Goal: Task Accomplishment & Management: Use online tool/utility

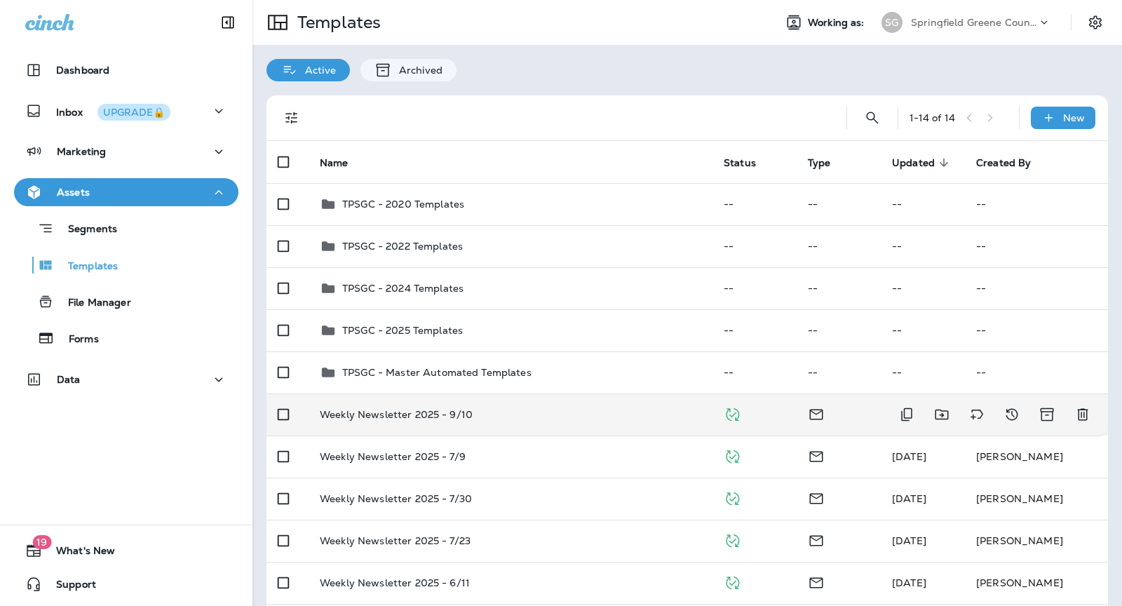
click at [552, 416] on div "Weekly Newsletter 2025 - 9/10" at bounding box center [510, 414] width 381 height 11
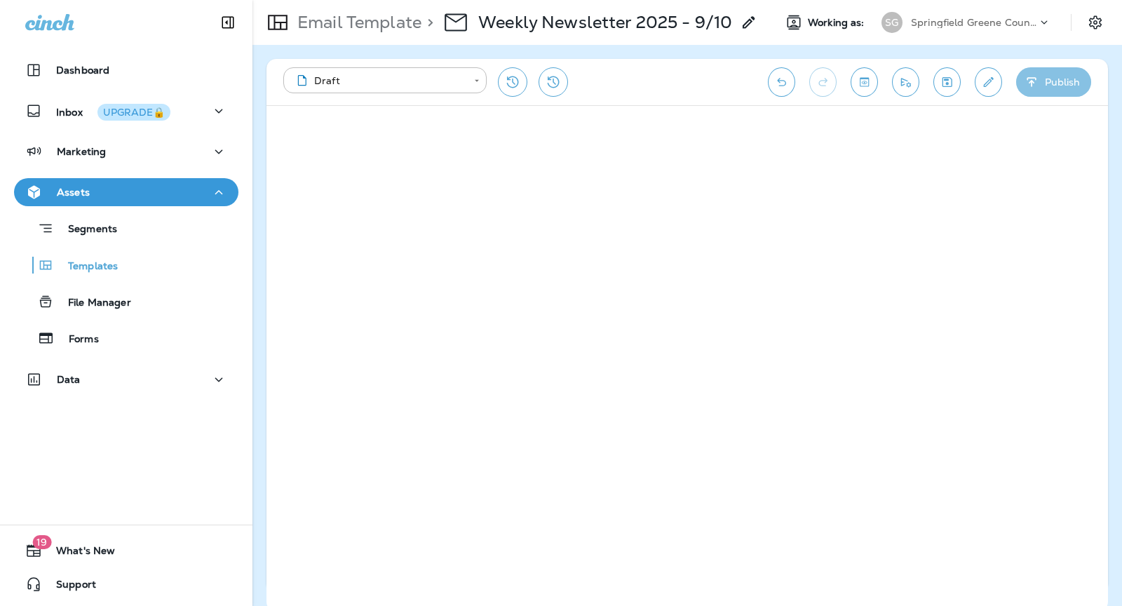
click at [1028, 75] on icon "button" at bounding box center [1031, 82] width 15 height 14
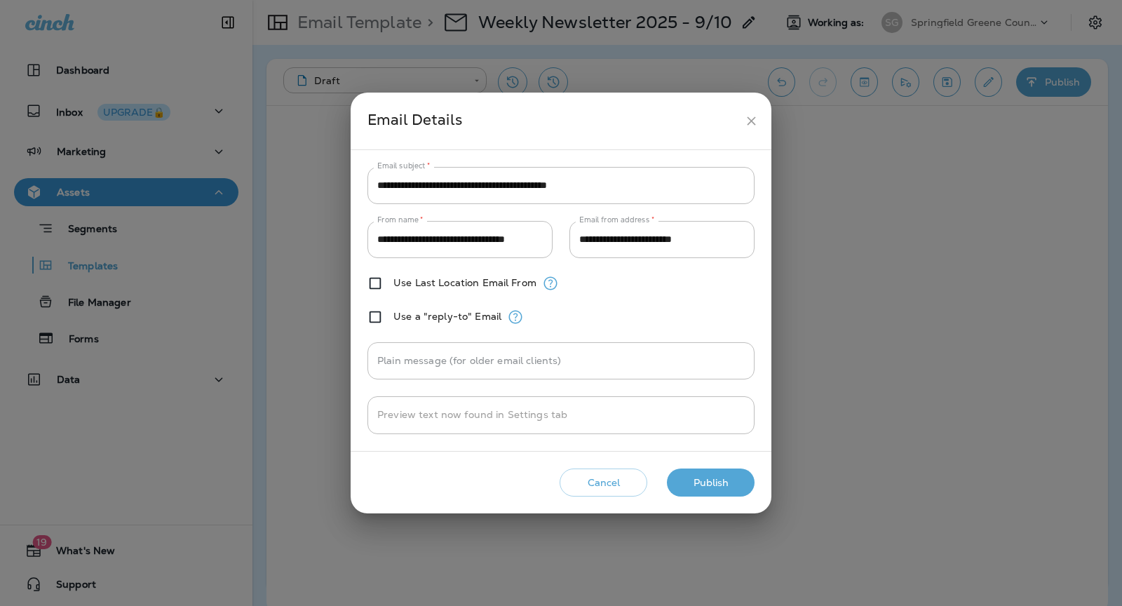
click at [707, 480] on button "Publish" at bounding box center [711, 482] width 88 height 29
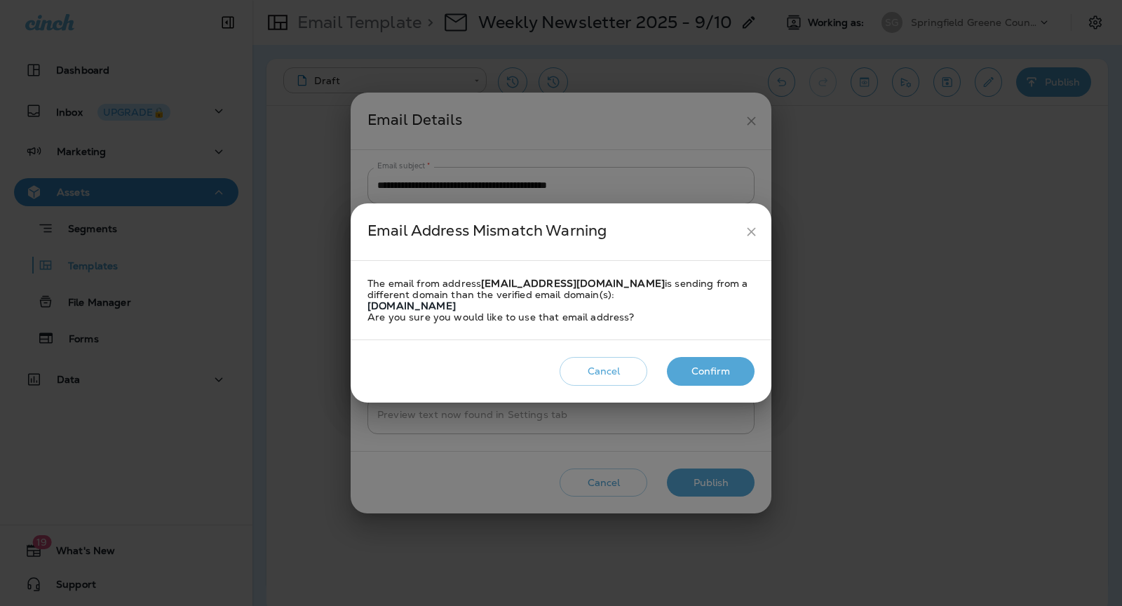
click at [700, 372] on button "Confirm" at bounding box center [711, 371] width 88 height 29
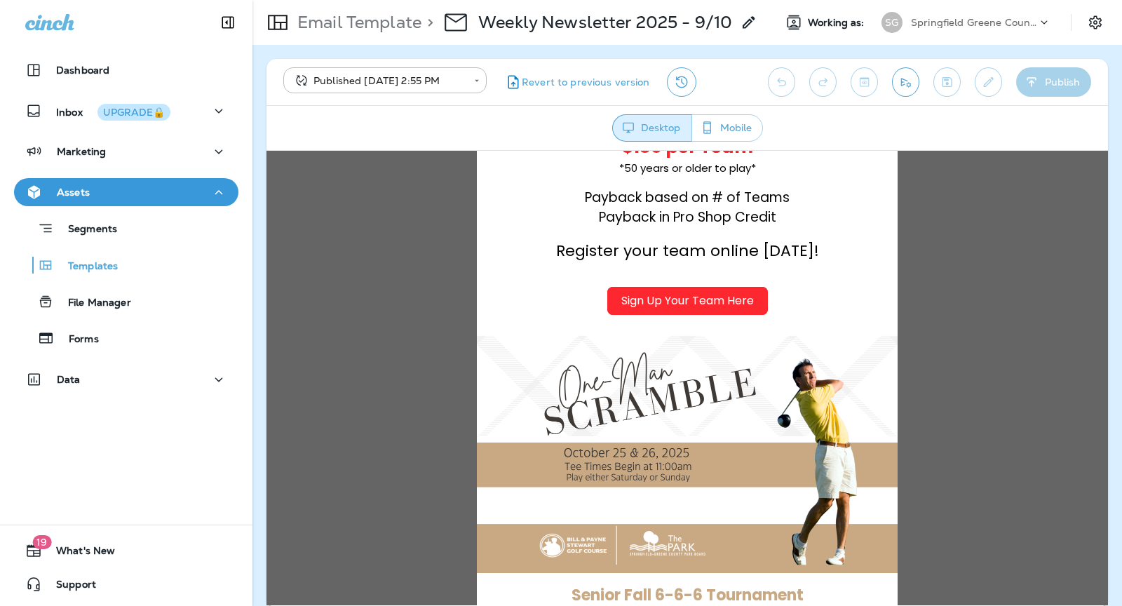
scroll to position [1995, 0]
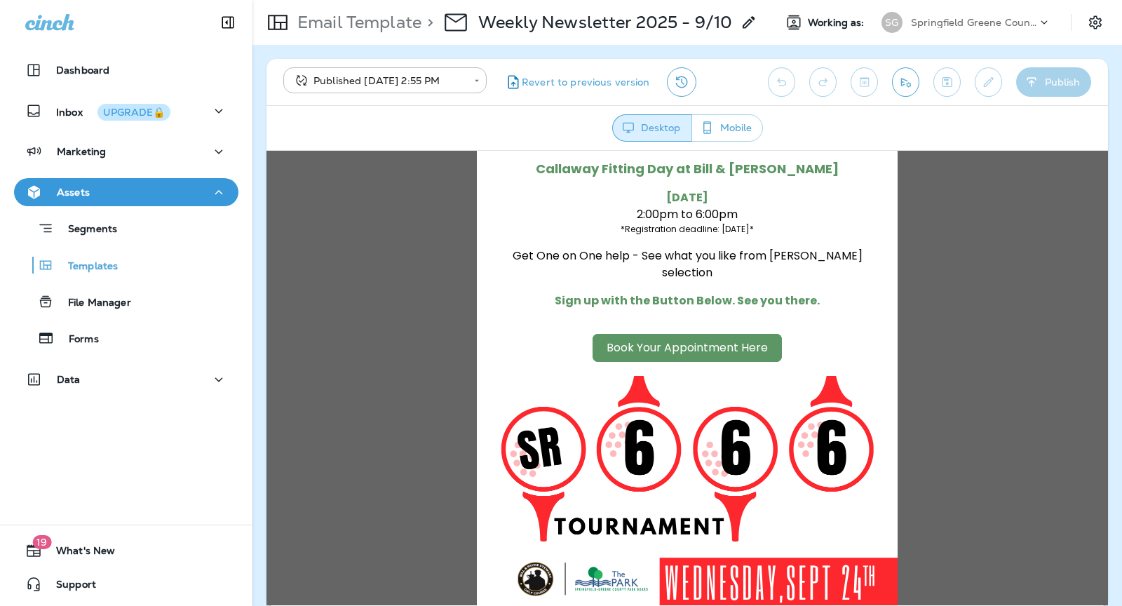
click at [111, 280] on div "Segments Templates File Manager Forms" at bounding box center [126, 279] width 224 height 147
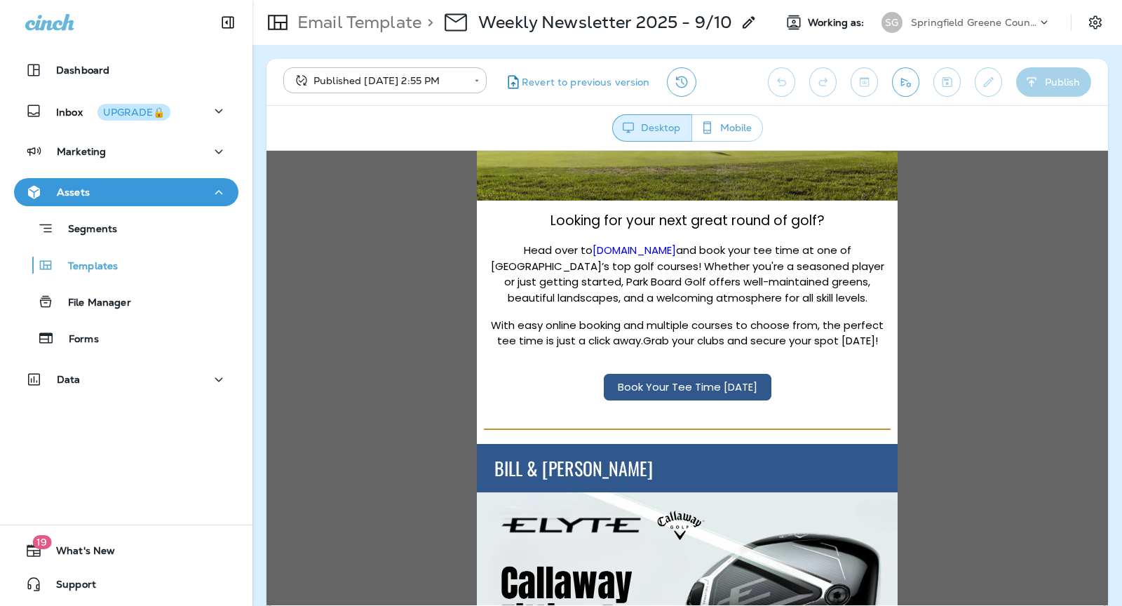
scroll to position [0, 0]
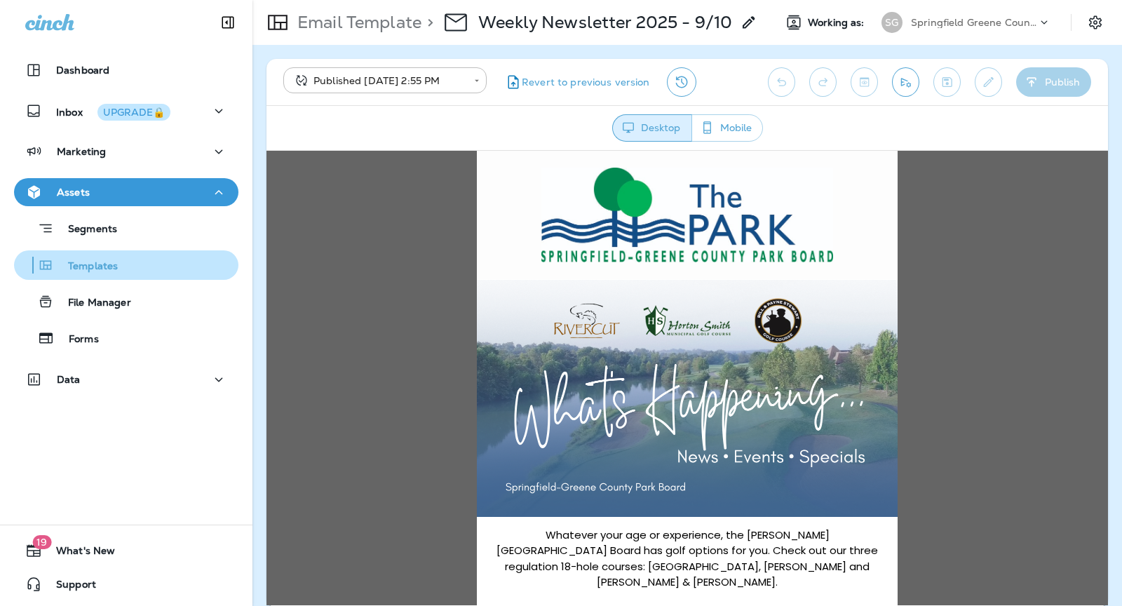
click at [166, 258] on div "Templates" at bounding box center [126, 264] width 213 height 21
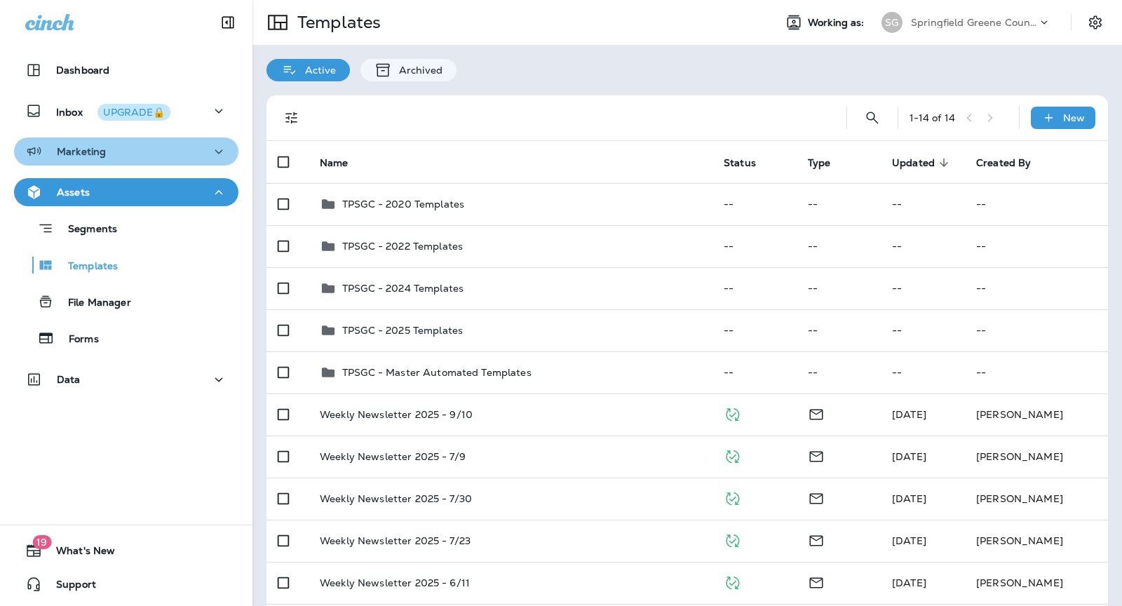
click at [132, 157] on div "Marketing" at bounding box center [126, 152] width 202 height 18
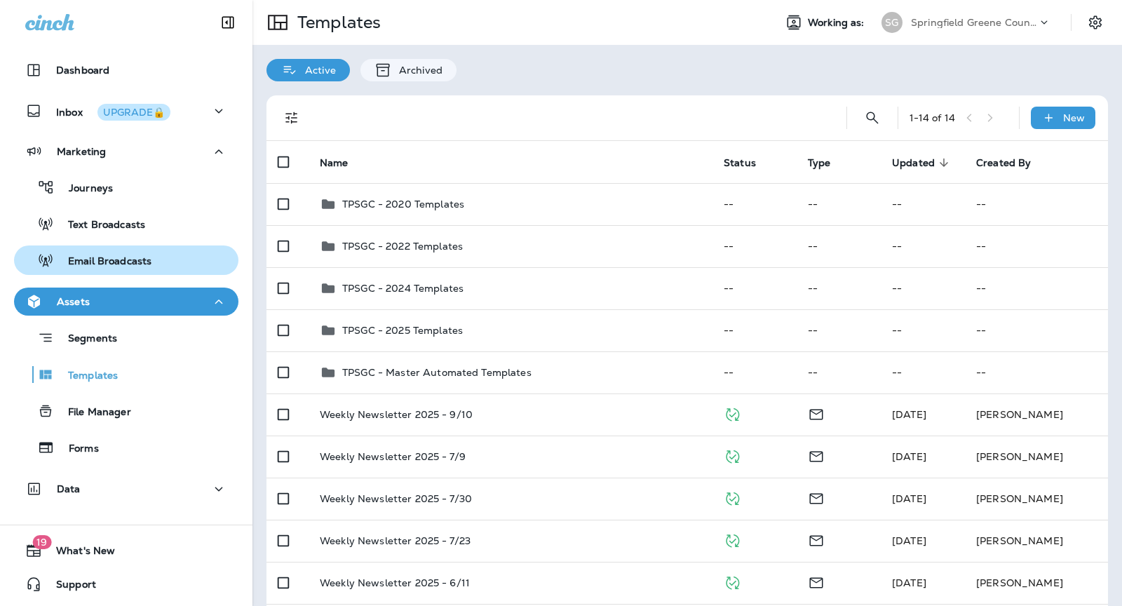
click at [129, 262] on p "Email Broadcasts" at bounding box center [102, 261] width 97 height 13
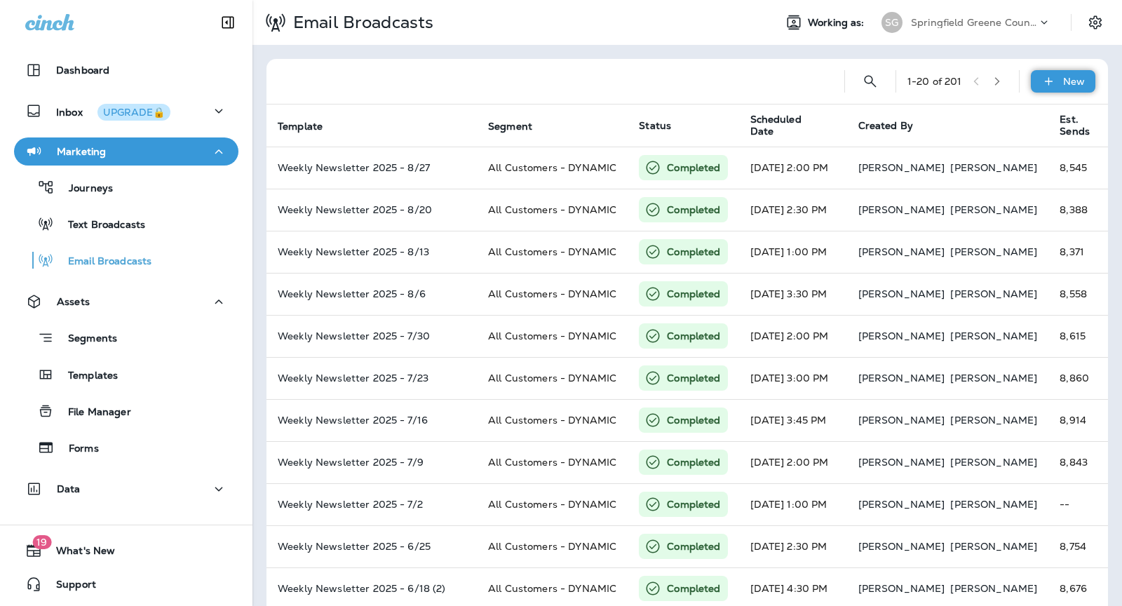
click at [1056, 87] on div "New" at bounding box center [1062, 81] width 64 height 22
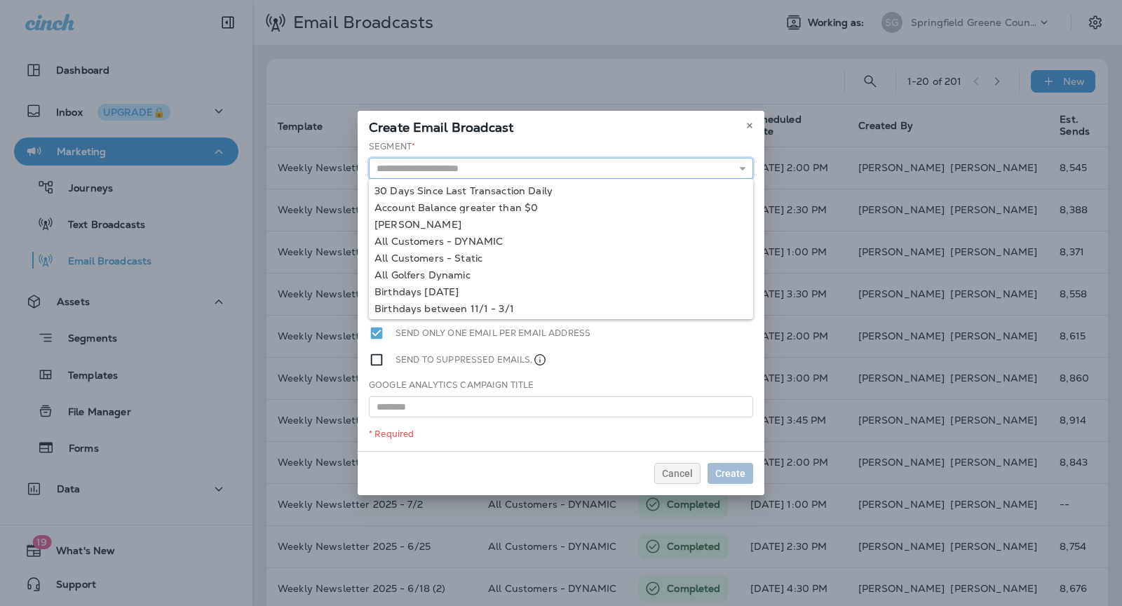
click at [533, 175] on input "text" at bounding box center [561, 168] width 384 height 21
type input "**********"
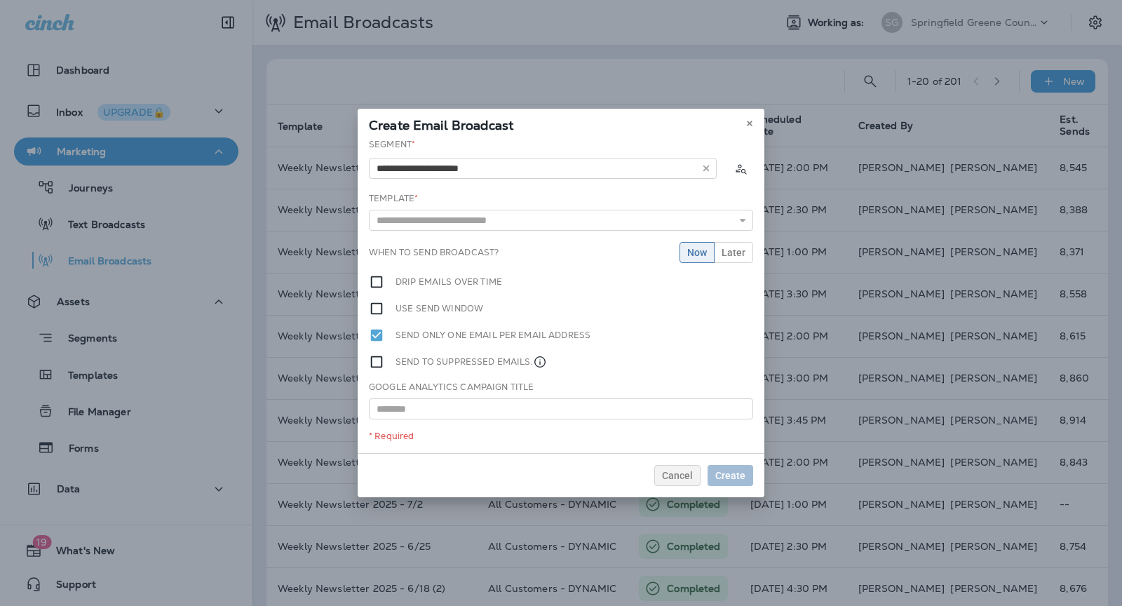
click at [502, 236] on div "**********" at bounding box center [560, 295] width 407 height 315
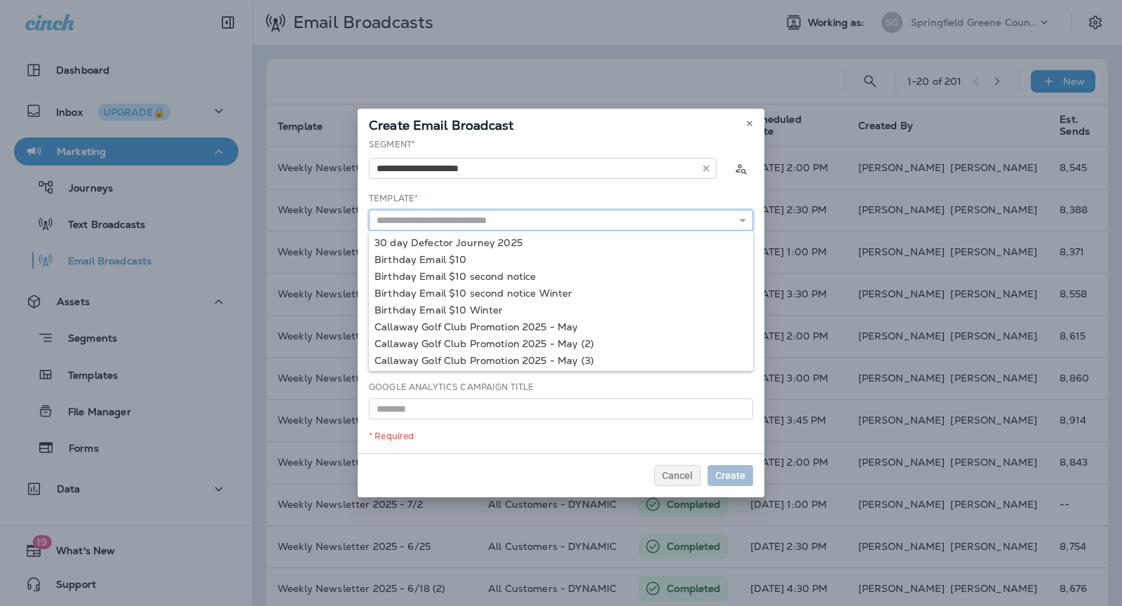
click at [494, 221] on input "text" at bounding box center [561, 220] width 384 height 21
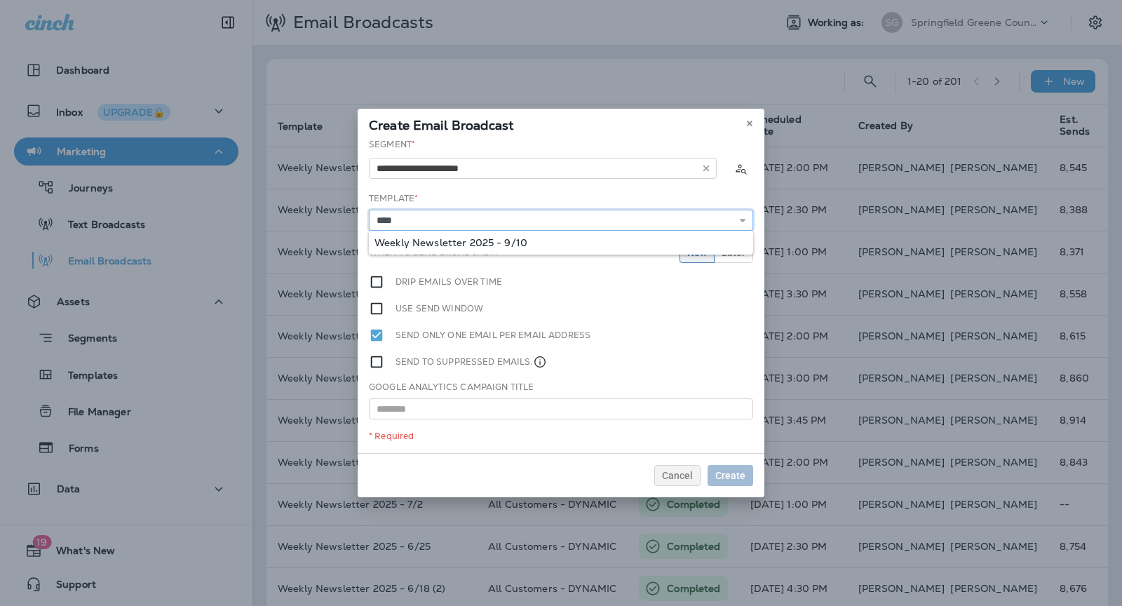
type input "**********"
click at [421, 247] on div "**********" at bounding box center [560, 295] width 407 height 315
click at [585, 220] on input "**********" at bounding box center [561, 220] width 384 height 21
click at [560, 407] on input "text" at bounding box center [561, 408] width 384 height 21
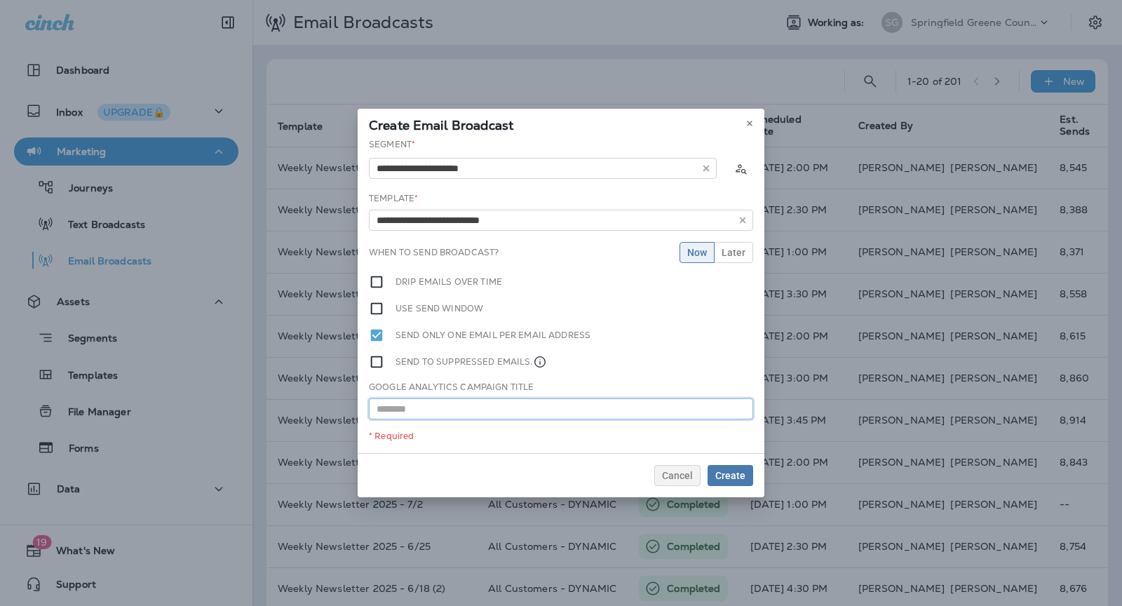
paste input "**********"
type input "**********"
click at [731, 252] on span "Later" at bounding box center [733, 252] width 24 height 10
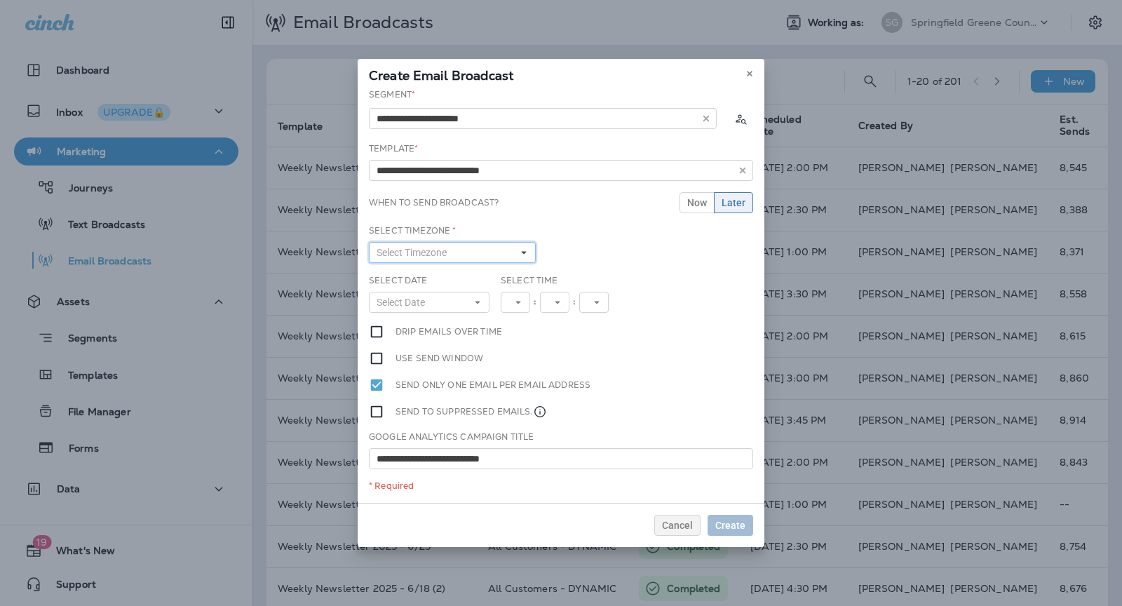
click at [466, 251] on button "Select Timezone" at bounding box center [452, 252] width 167 height 21
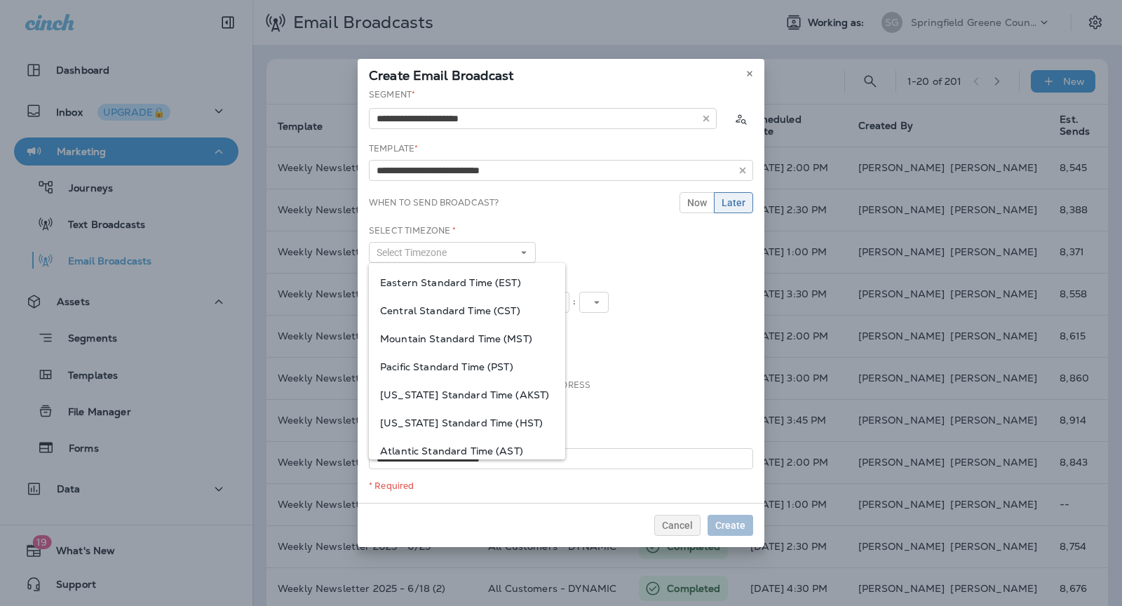
scroll to position [8, 0]
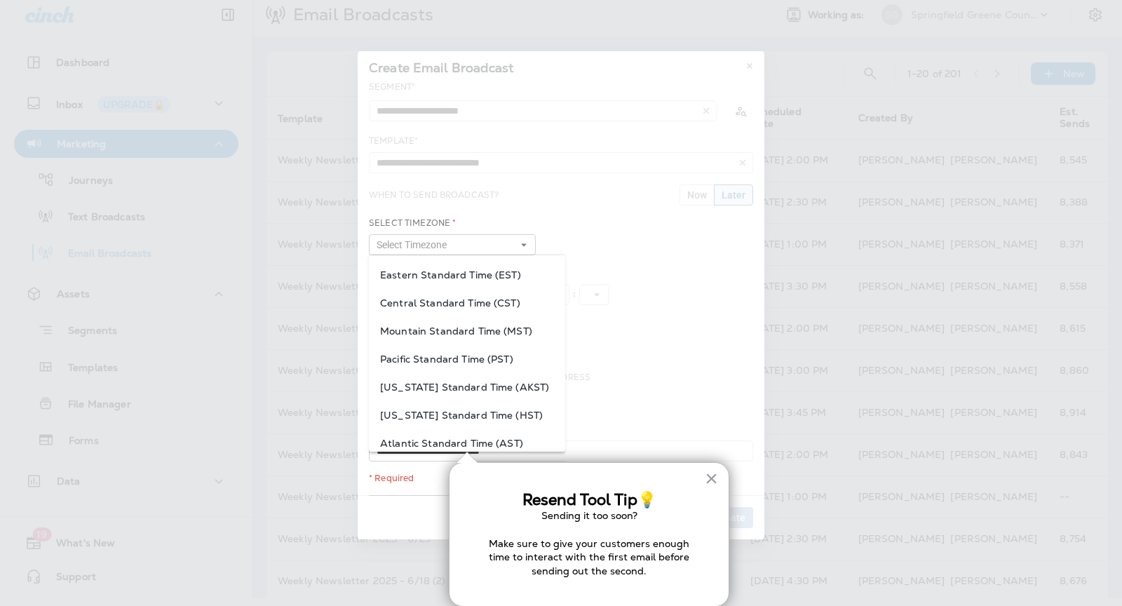
click at [454, 289] on div "Central Standard Time (CST)" at bounding box center [467, 303] width 196 height 28
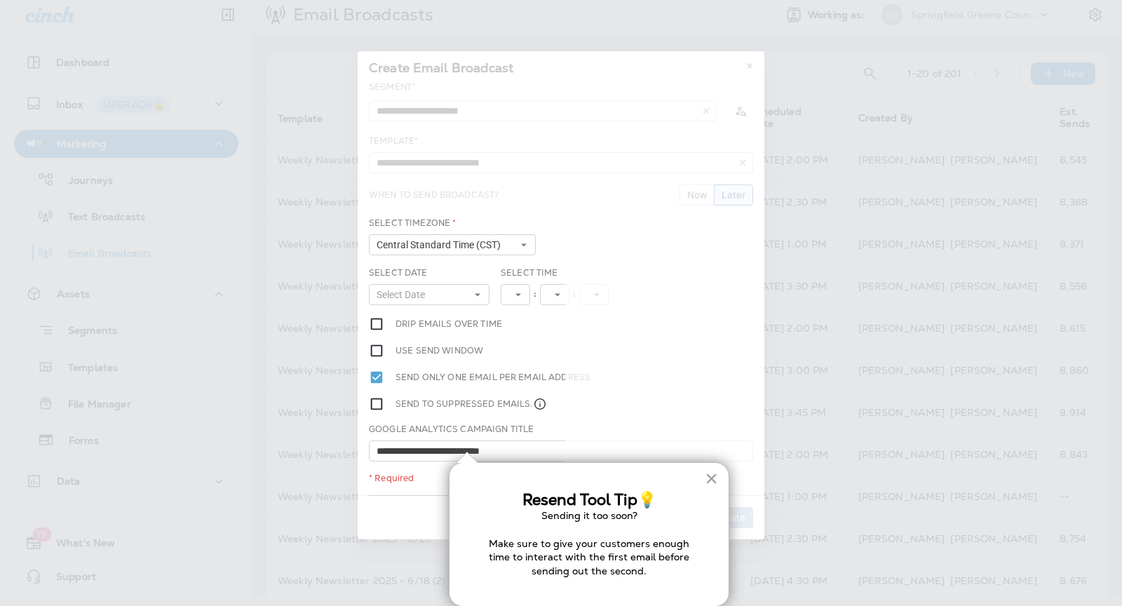
scroll to position [0, 0]
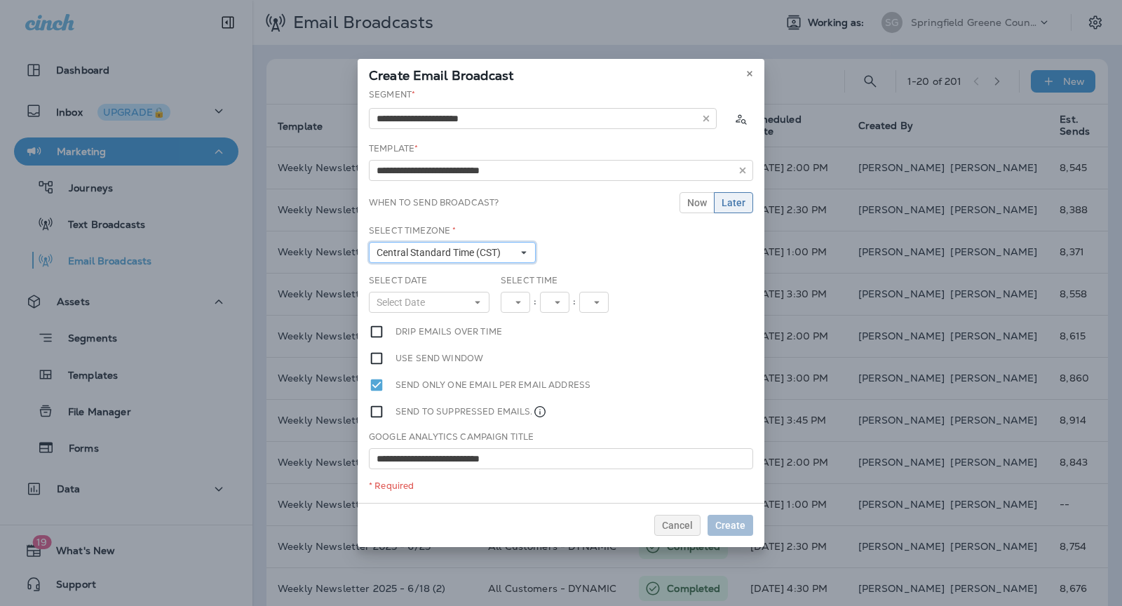
click at [448, 252] on span "Central Standard Time (CST)" at bounding box center [441, 253] width 130 height 12
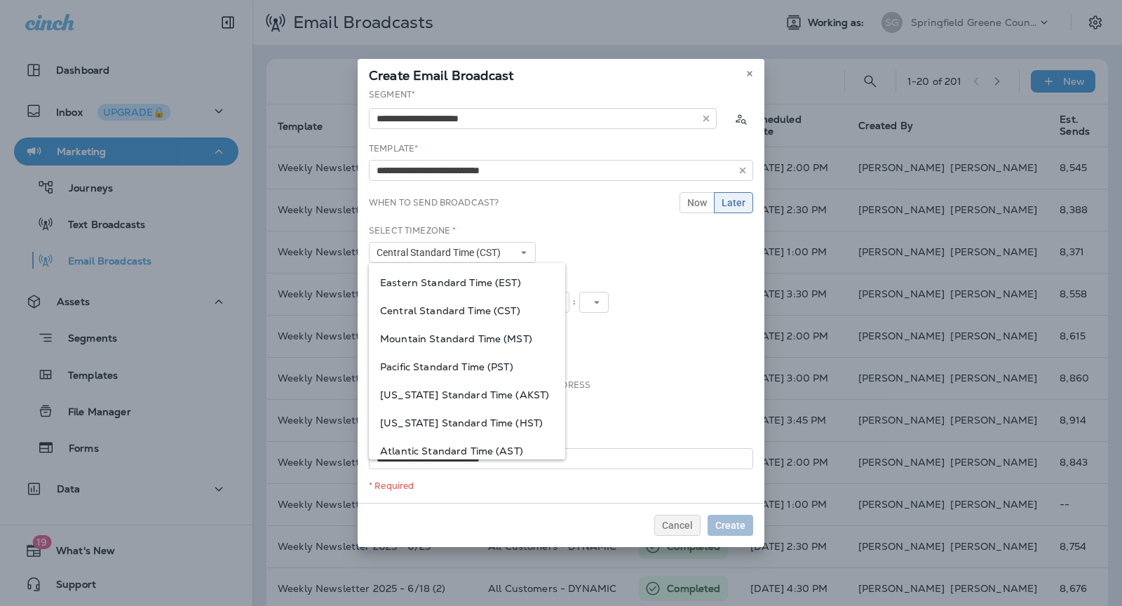
scroll to position [8, 0]
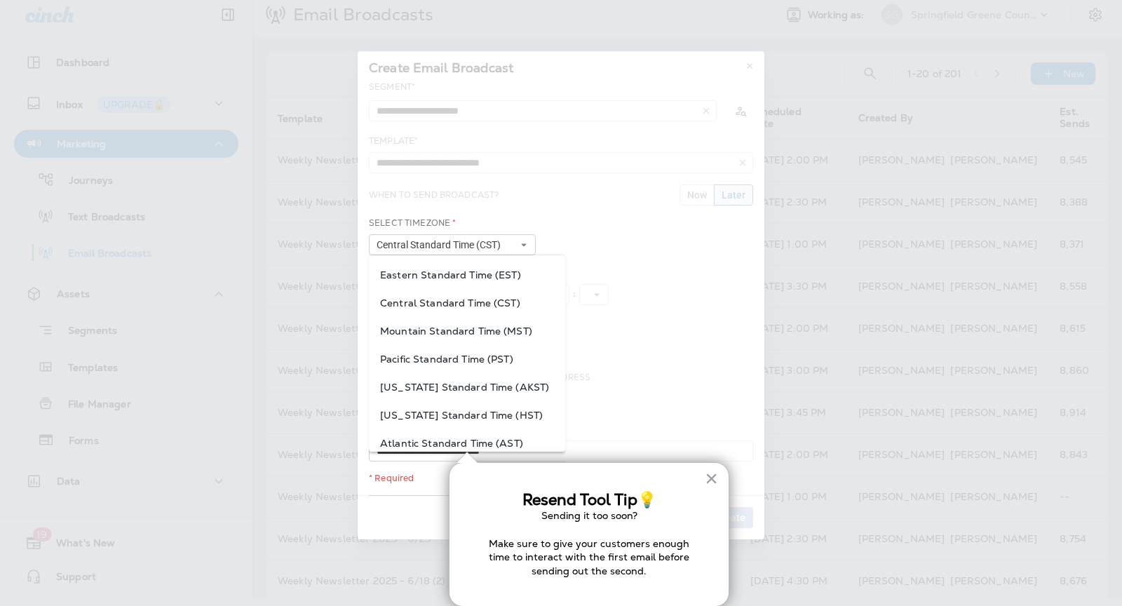
click at [450, 278] on span "Eastern Standard Time (EST)" at bounding box center [467, 274] width 174 height 11
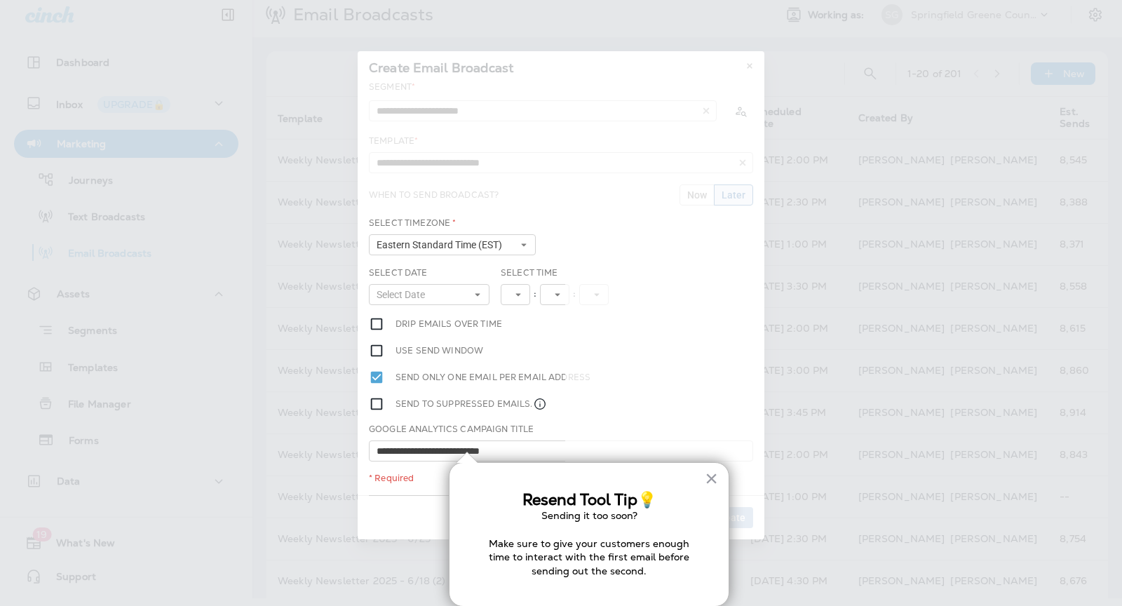
scroll to position [0, 0]
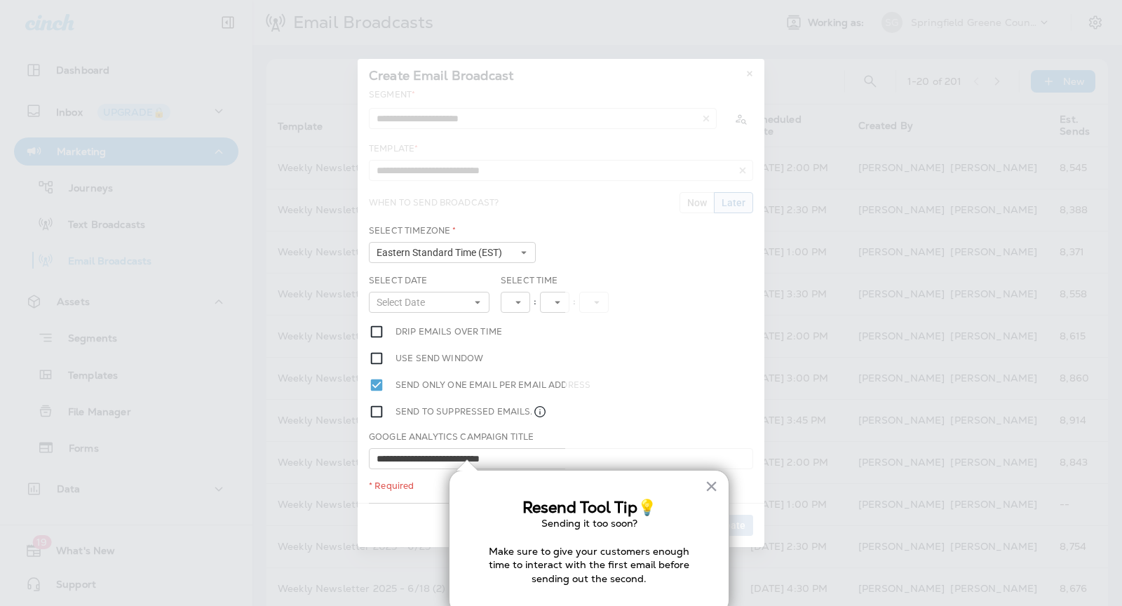
click at [434, 289] on div "Select Date Select Date « ‹ [DATE] › » Mon Tue Wed Thu Fri Sat Sun 1 2 3 4 5 6 …" at bounding box center [429, 293] width 121 height 39
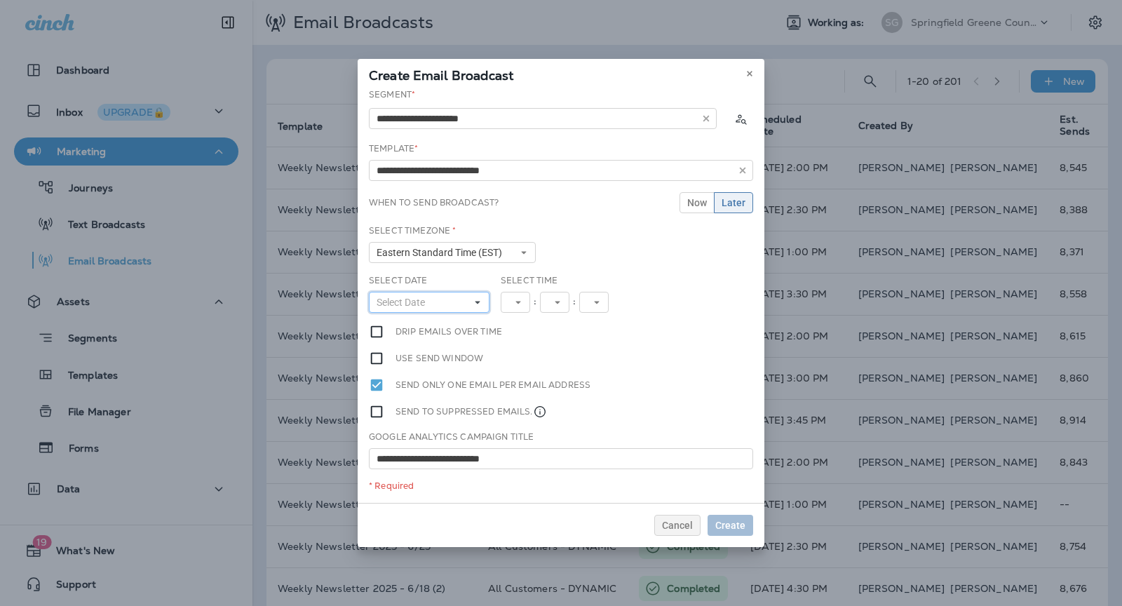
click at [434, 298] on button "Select Date" at bounding box center [429, 302] width 121 height 21
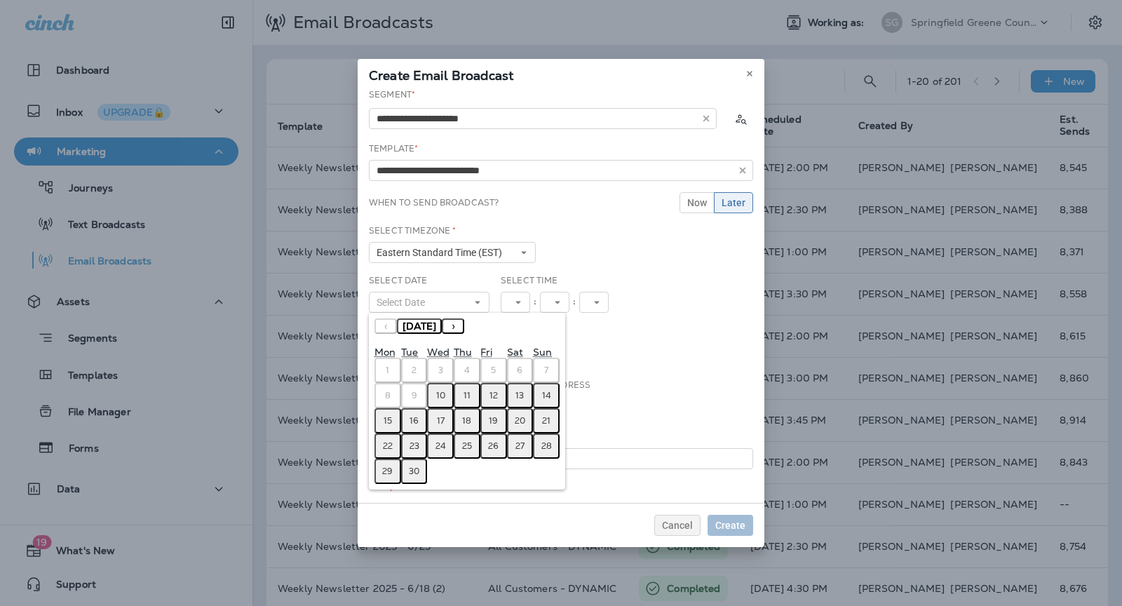
click at [443, 393] on abbr "10" at bounding box center [440, 395] width 9 height 11
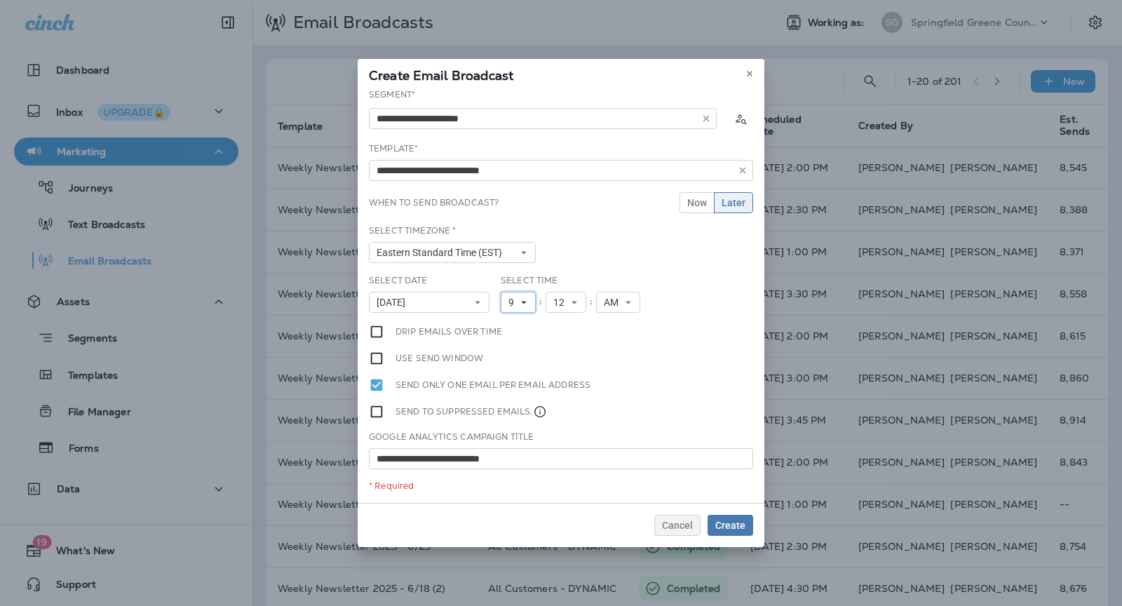
click at [523, 299] on icon at bounding box center [523, 302] width 8 height 8
click at [512, 377] on link "4" at bounding box center [517, 375] width 35 height 17
click at [559, 299] on span "12" at bounding box center [561, 303] width 17 height 12
click at [559, 322] on link "00" at bounding box center [565, 324] width 41 height 17
click at [624, 298] on icon at bounding box center [628, 302] width 8 height 8
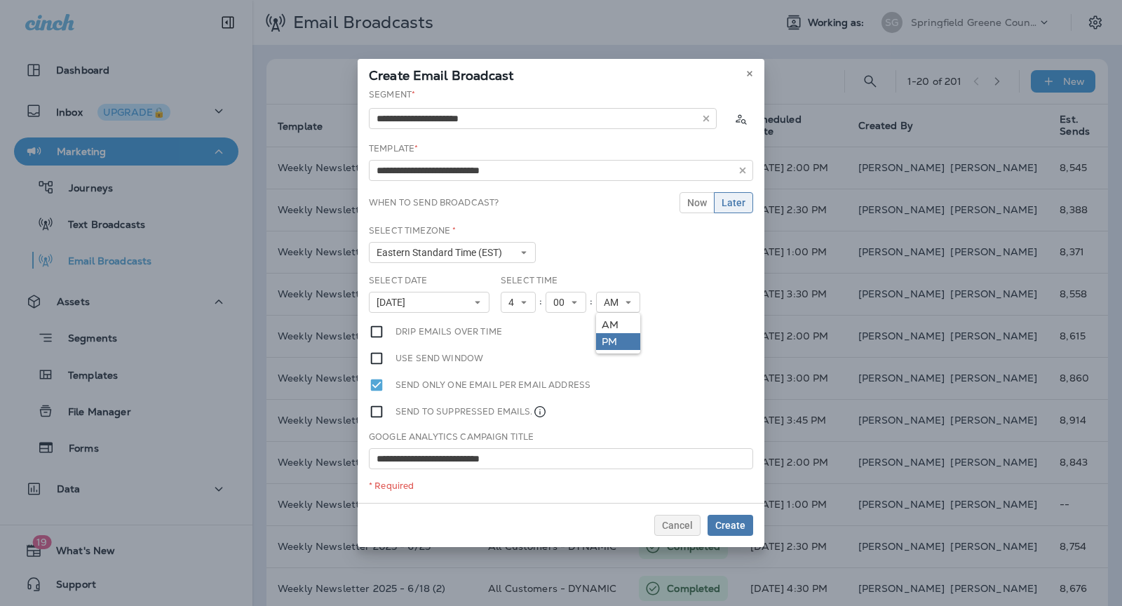
click at [620, 341] on link "PM" at bounding box center [618, 341] width 44 height 17
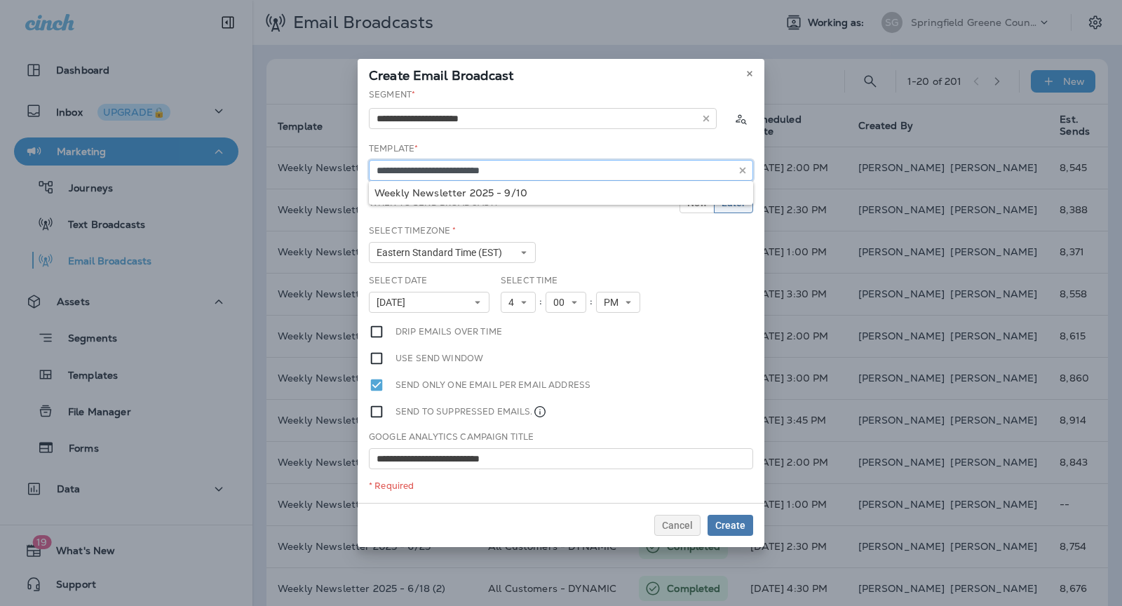
click at [484, 168] on input "**********" at bounding box center [561, 170] width 384 height 21
click at [735, 515] on button "Create" at bounding box center [730, 525] width 46 height 21
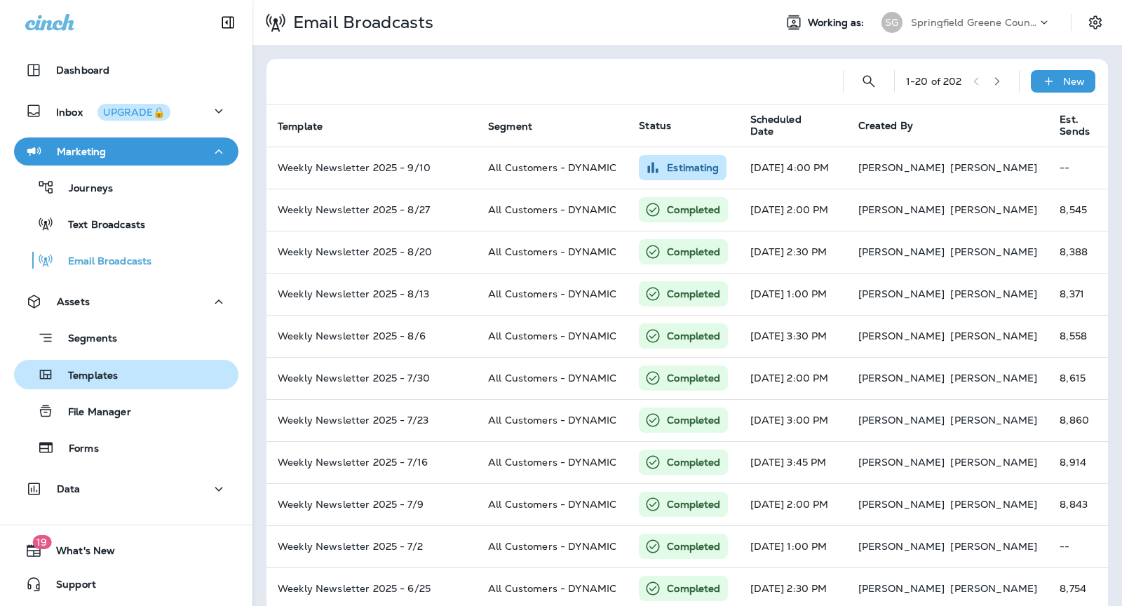
click at [116, 379] on p "Templates" at bounding box center [86, 375] width 64 height 13
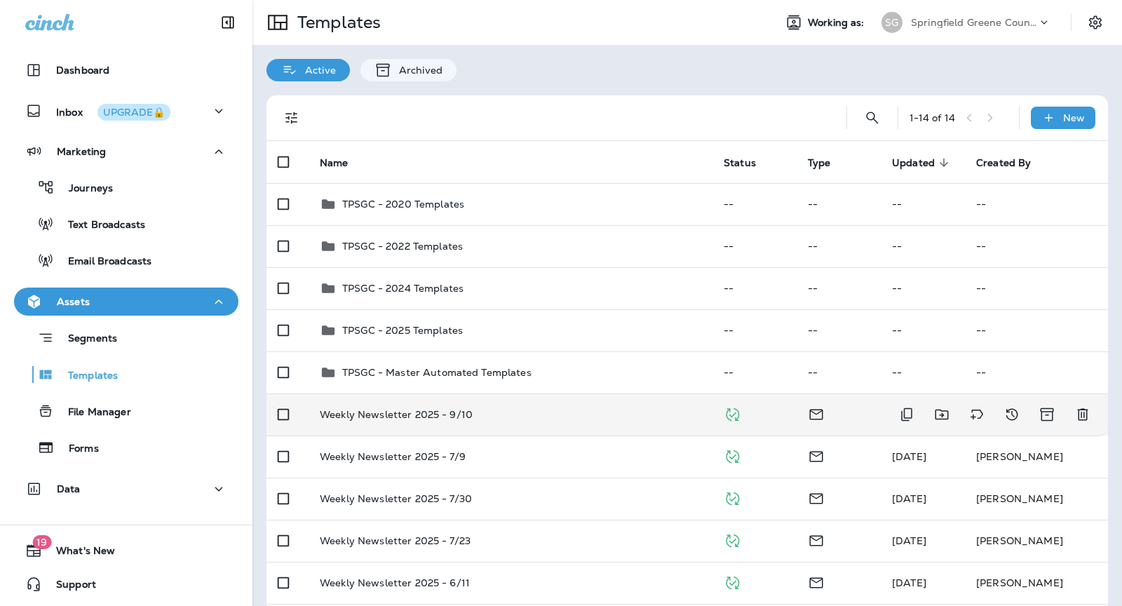
click at [522, 409] on div "Weekly Newsletter 2025 - 9/10" at bounding box center [510, 414] width 381 height 11
